Goal: Task Accomplishment & Management: Use online tool/utility

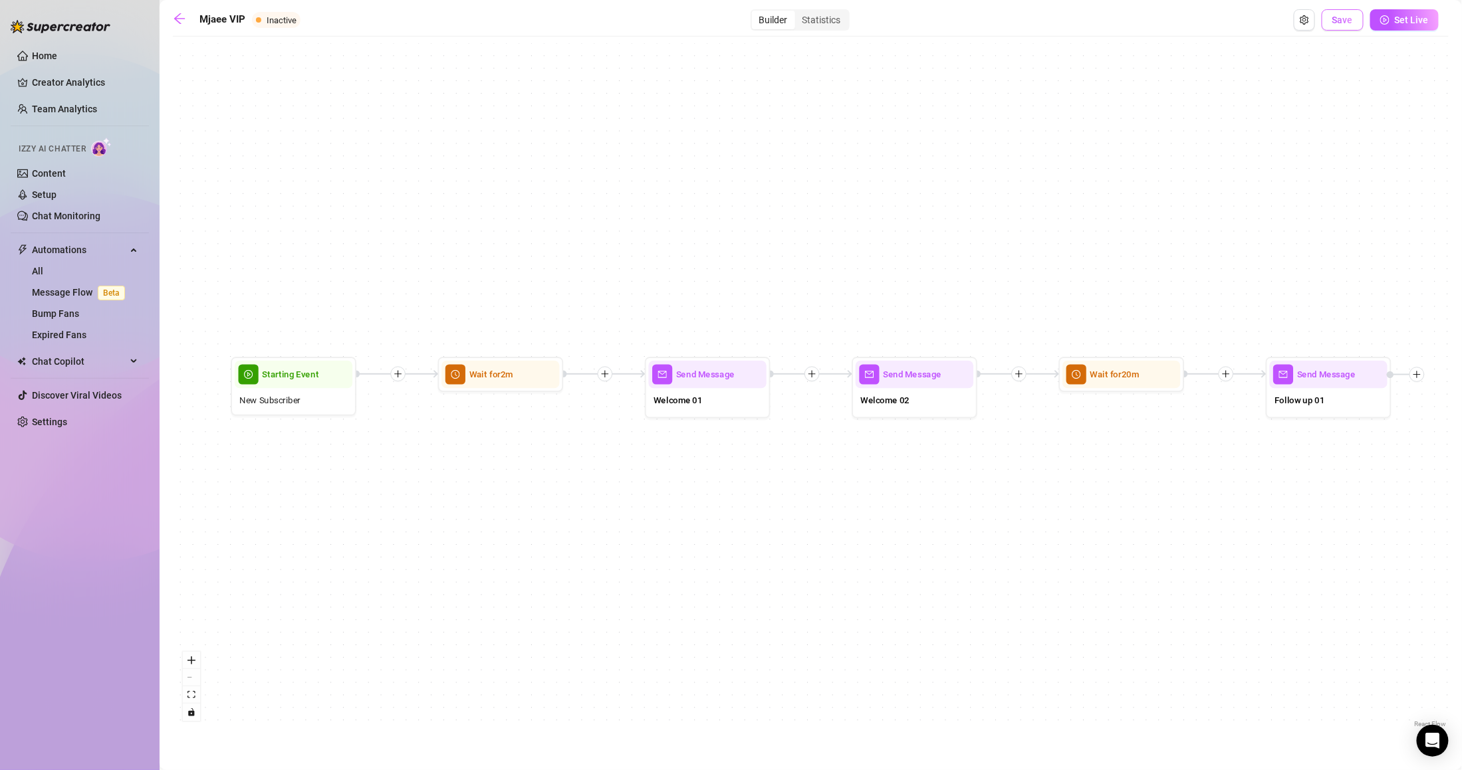
click at [1350, 25] on button "Save" at bounding box center [1343, 19] width 42 height 21
click at [1415, 24] on span "Set Live" at bounding box center [1412, 20] width 34 height 11
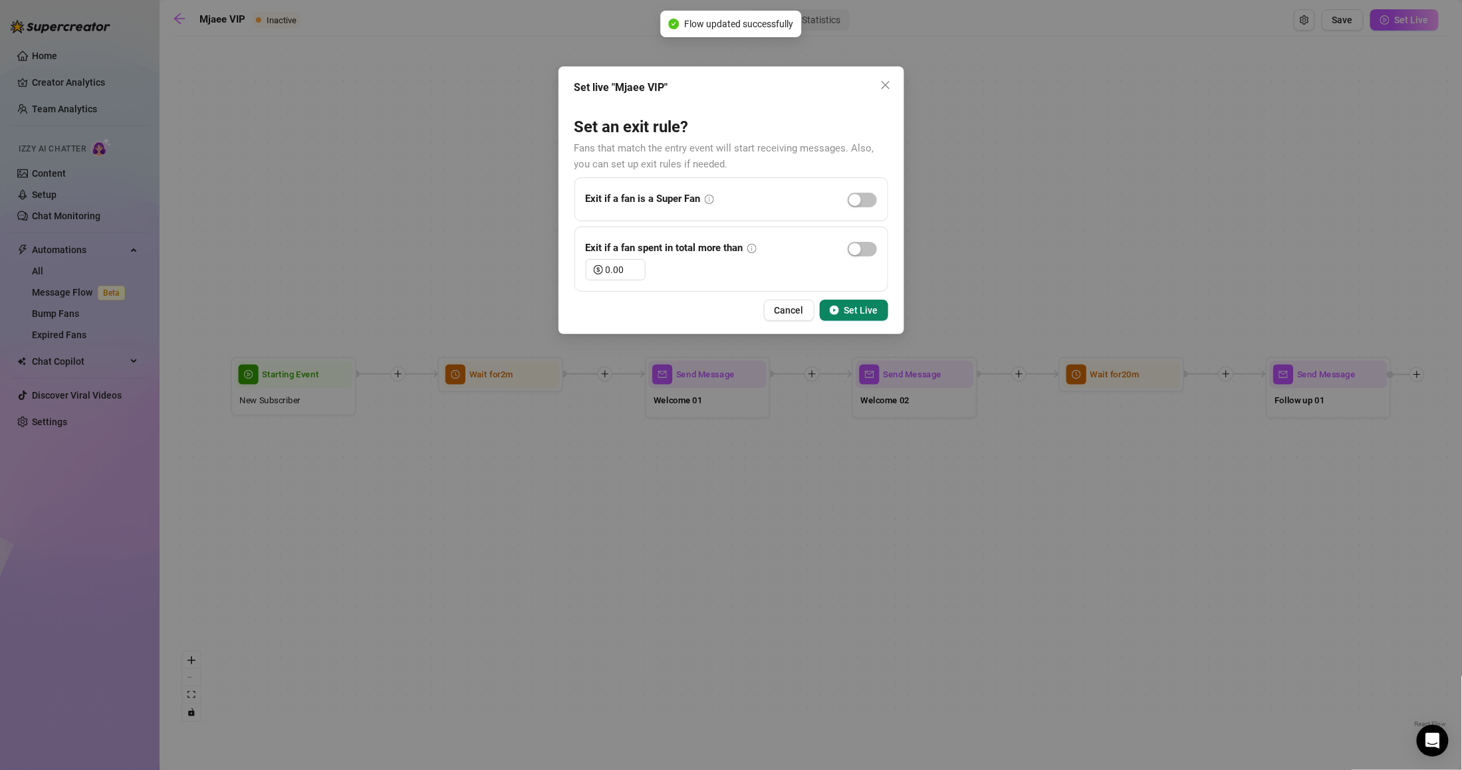
click at [867, 313] on span "Set Live" at bounding box center [861, 310] width 34 height 11
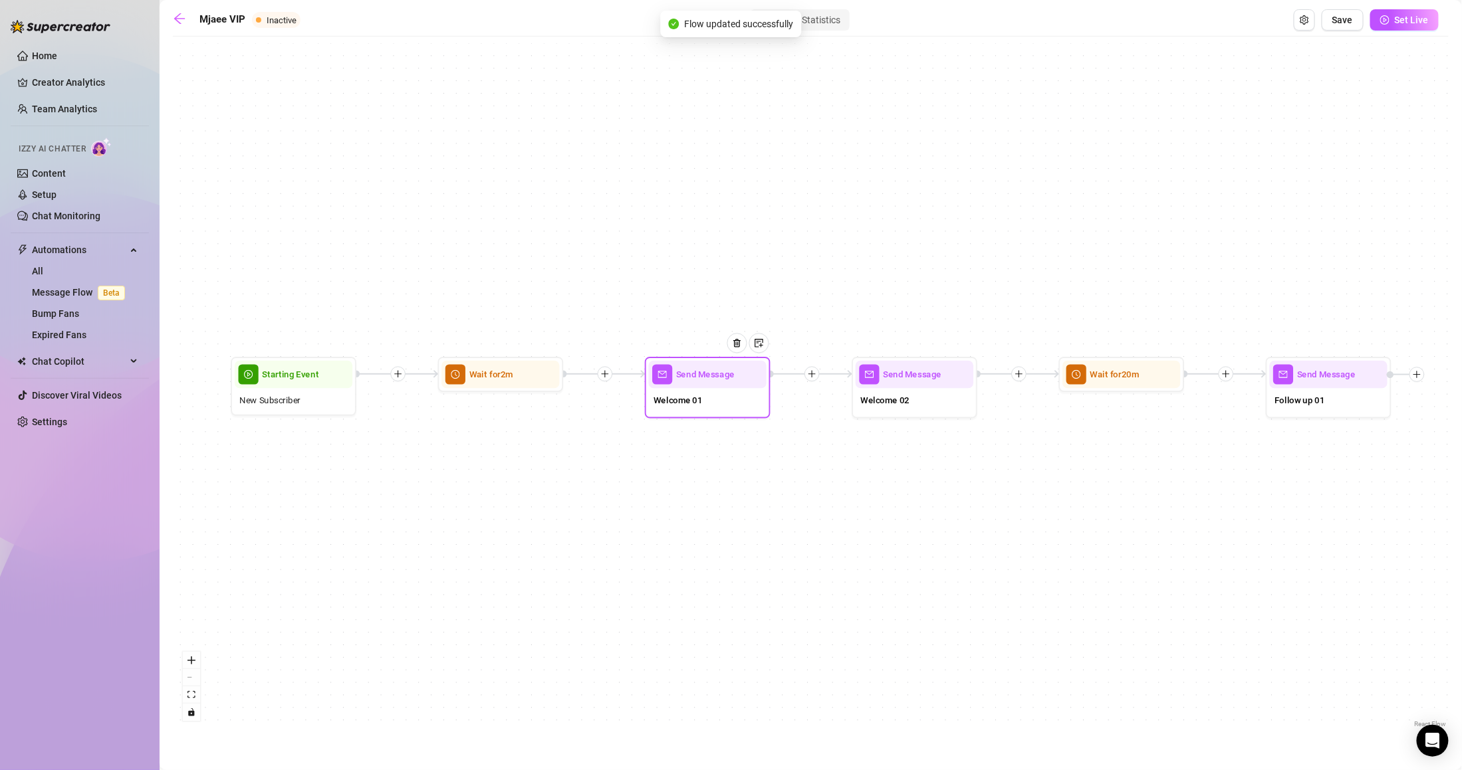
click at [730, 401] on div "Welcome 01" at bounding box center [708, 401] width 118 height 27
type textarea "Hiii I'm so glad you're here!"
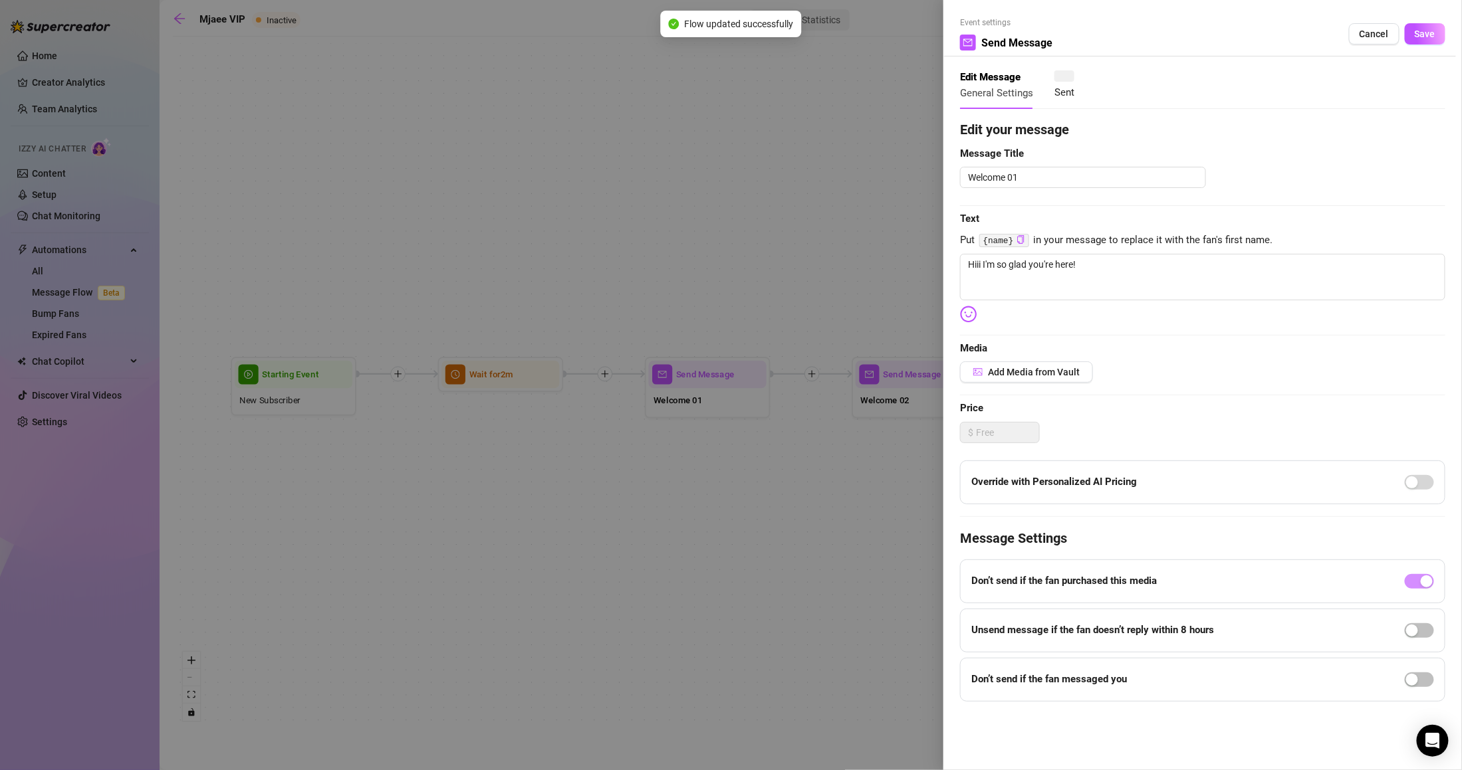
click at [730, 401] on div at bounding box center [731, 385] width 1462 height 770
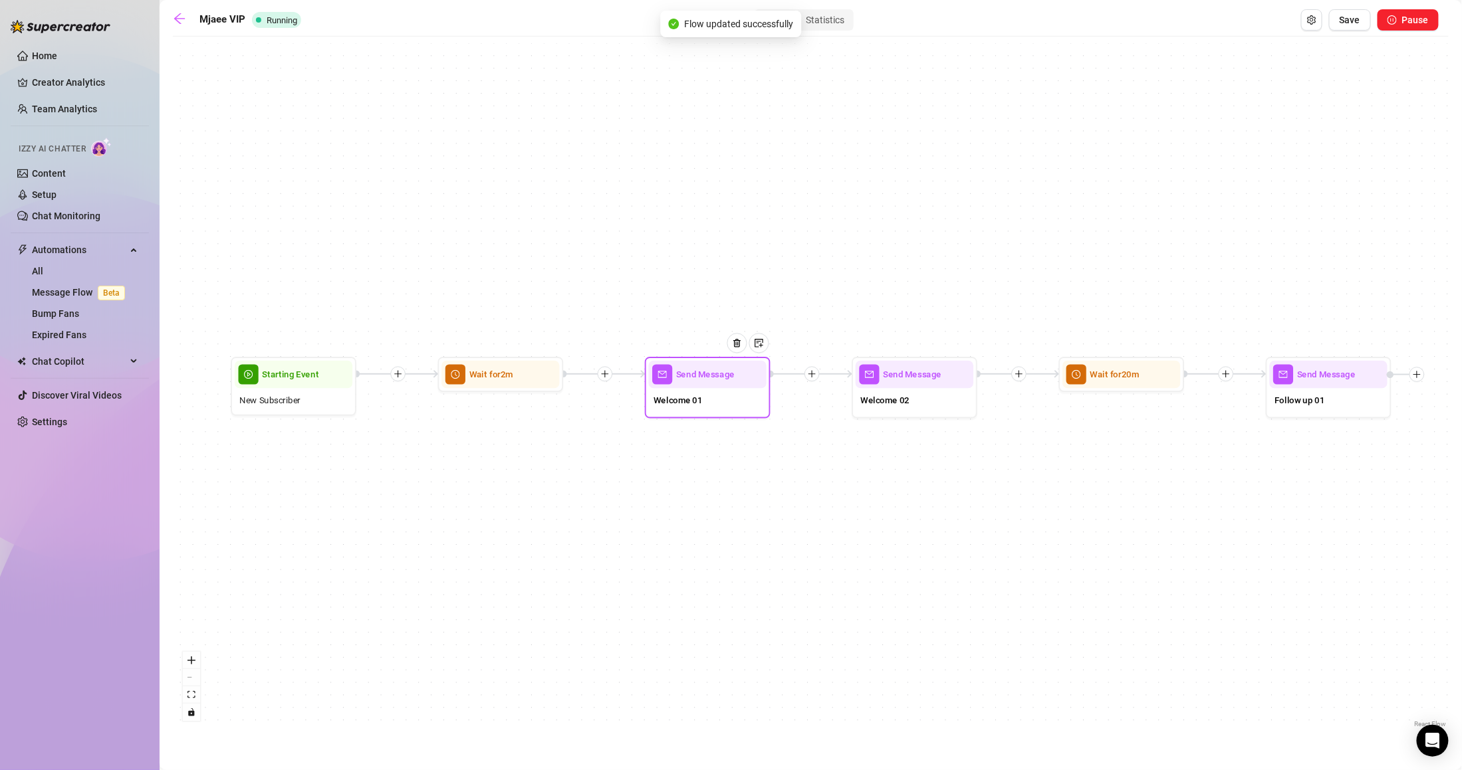
click at [730, 401] on div "Welcome 01" at bounding box center [708, 401] width 118 height 27
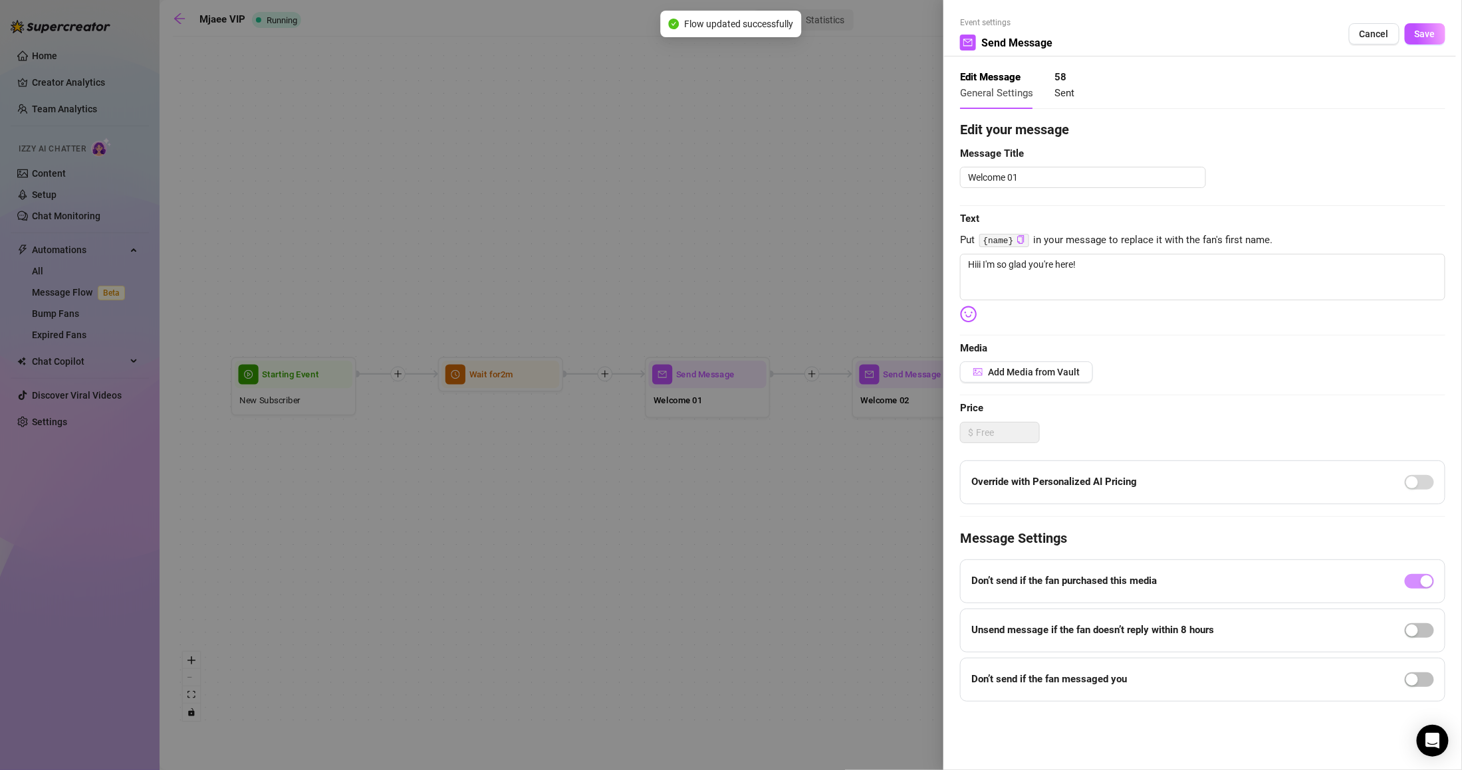
type textarea "Hiii I'm so glad you're here!"
click at [834, 217] on div at bounding box center [731, 385] width 1462 height 770
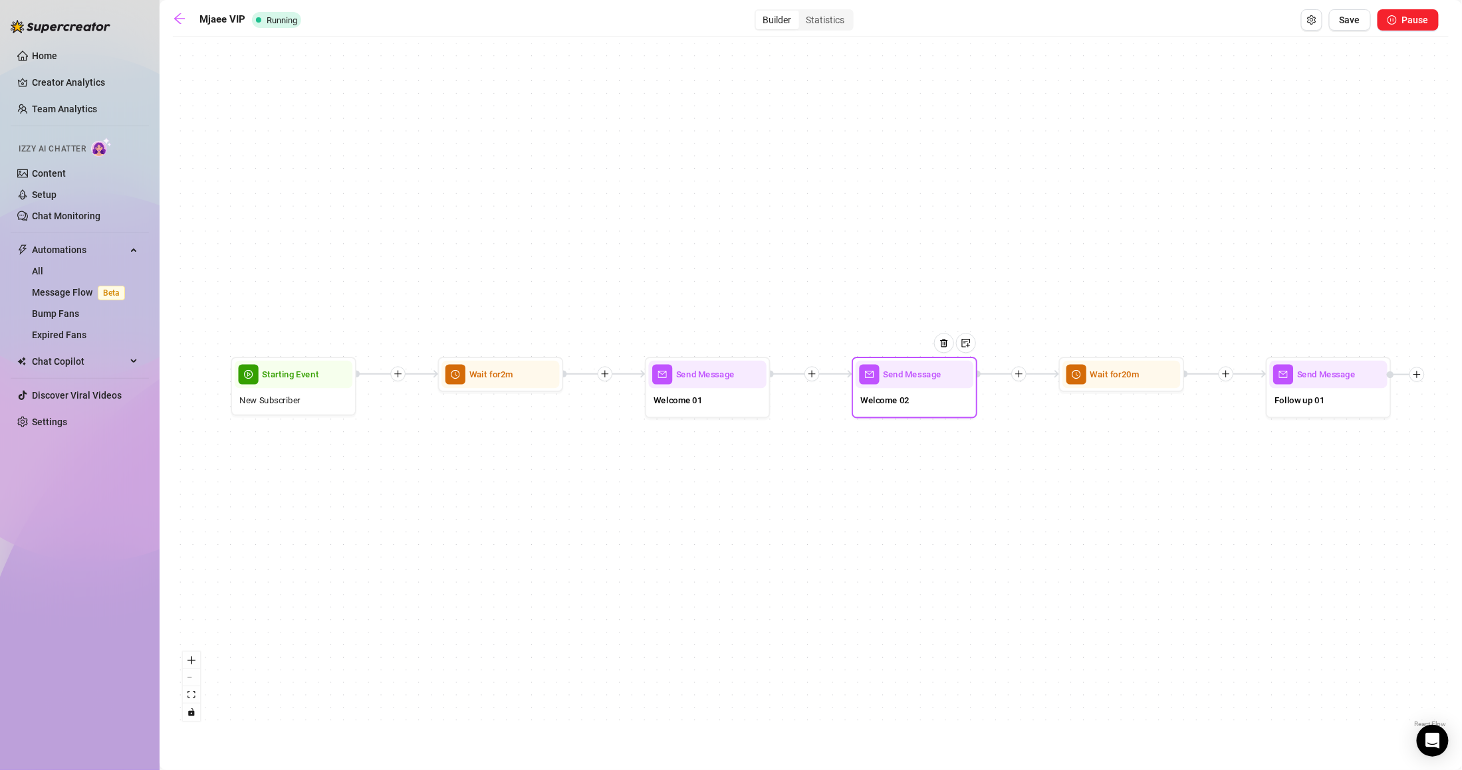
click at [921, 401] on div "Welcome 02" at bounding box center [915, 401] width 118 height 27
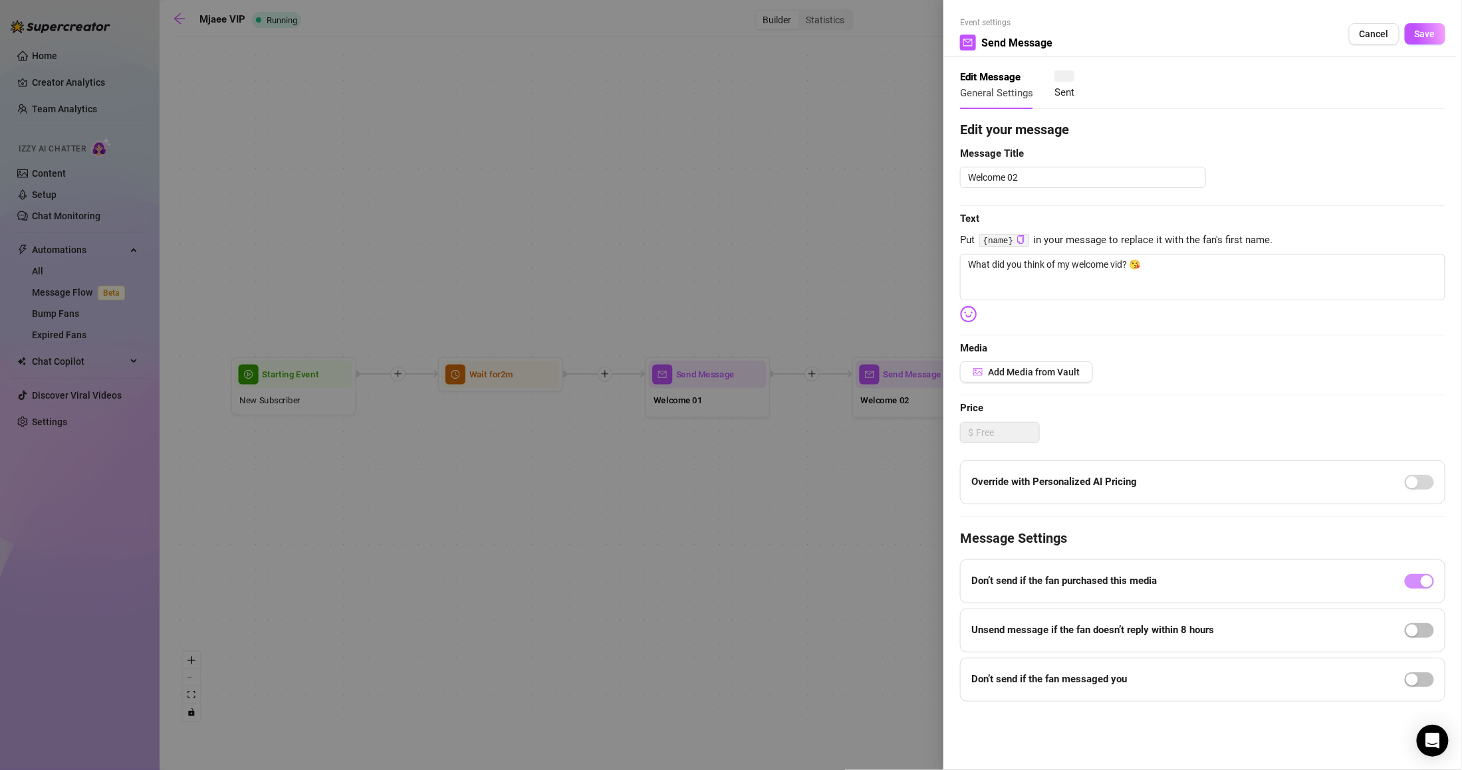
type textarea "What did you think of my welcome vid? 😘"
click at [848, 511] on div at bounding box center [731, 385] width 1462 height 770
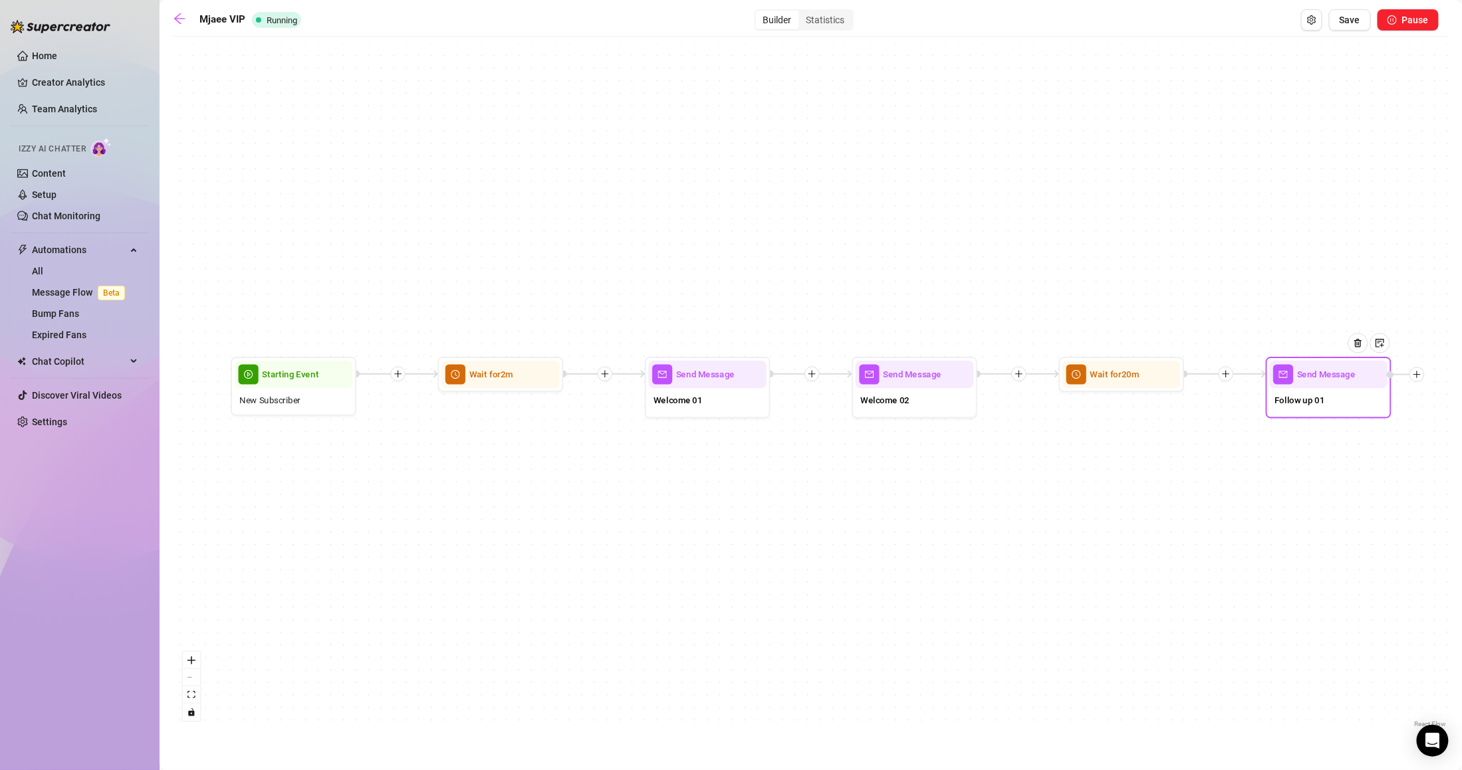
click at [1299, 404] on span "Follow up 01" at bounding box center [1299, 401] width 50 height 14
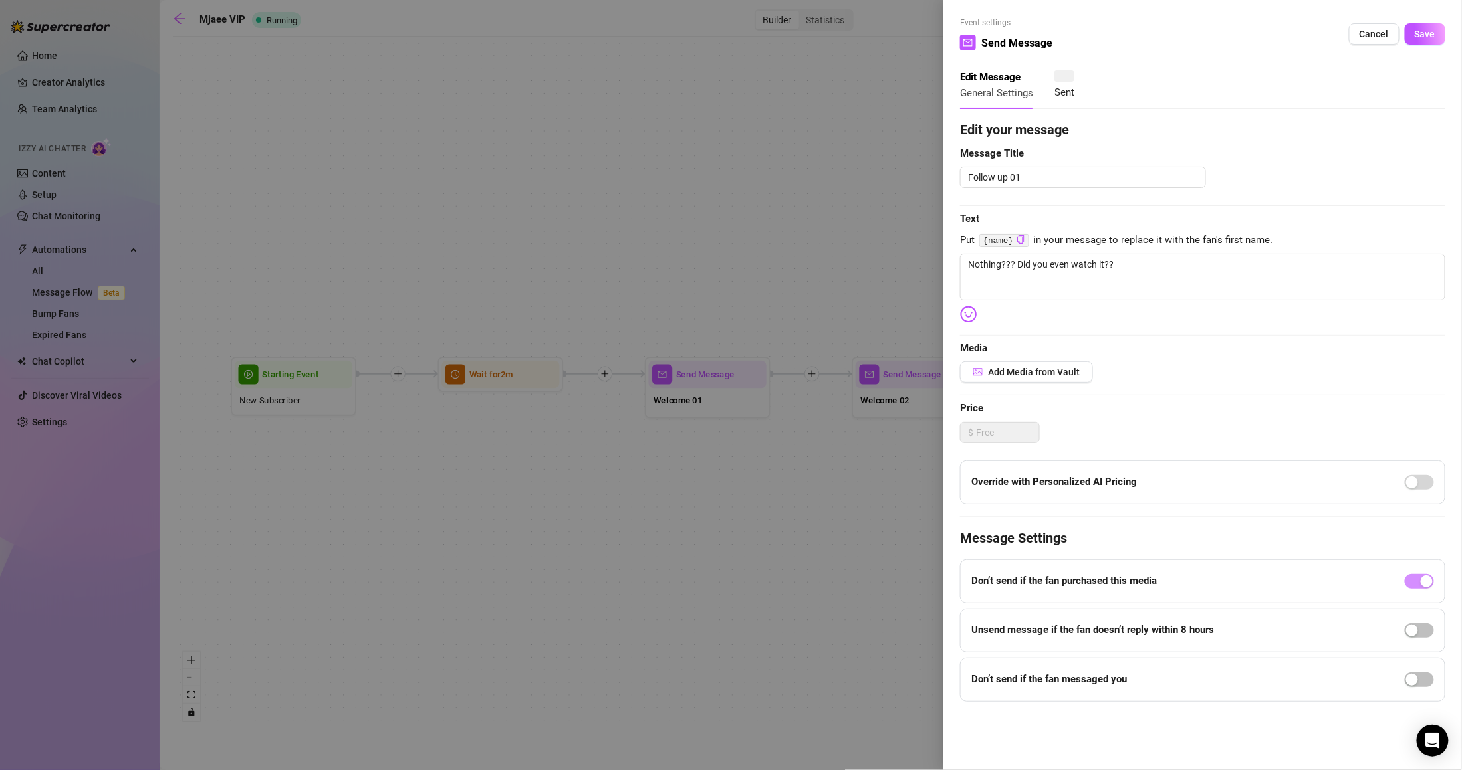
type textarea "Nothing??? Did you even watch it??"
click at [771, 495] on div at bounding box center [731, 385] width 1462 height 770
